Goal: Task Accomplishment & Management: Use online tool/utility

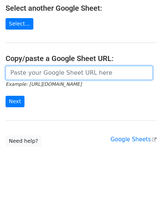
scroll to position [138, 0]
click at [39, 72] on input "url" at bounding box center [79, 73] width 147 height 14
paste input "[URL][DOMAIN_NAME]"
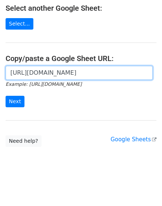
scroll to position [0, 156]
type input "https://docs.google.com/spreadsheets/d/1Gvd62d00Wd-BrQ3FElIajvEPU33gwU6aw36jYL2…"
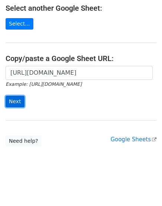
click at [16, 103] on input "Next" at bounding box center [15, 101] width 19 height 11
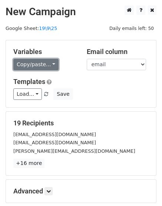
click at [36, 64] on link "Copy/paste..." at bounding box center [35, 64] width 45 height 11
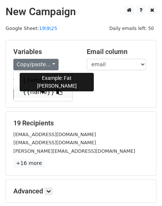
click at [43, 96] on link "{{name}}" at bounding box center [43, 92] width 58 height 12
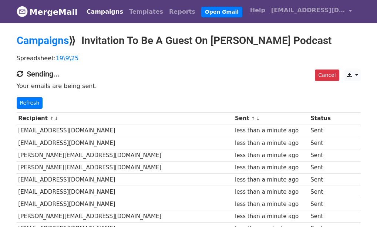
scroll to position [185, 0]
